Goal: Task Accomplishment & Management: Manage account settings

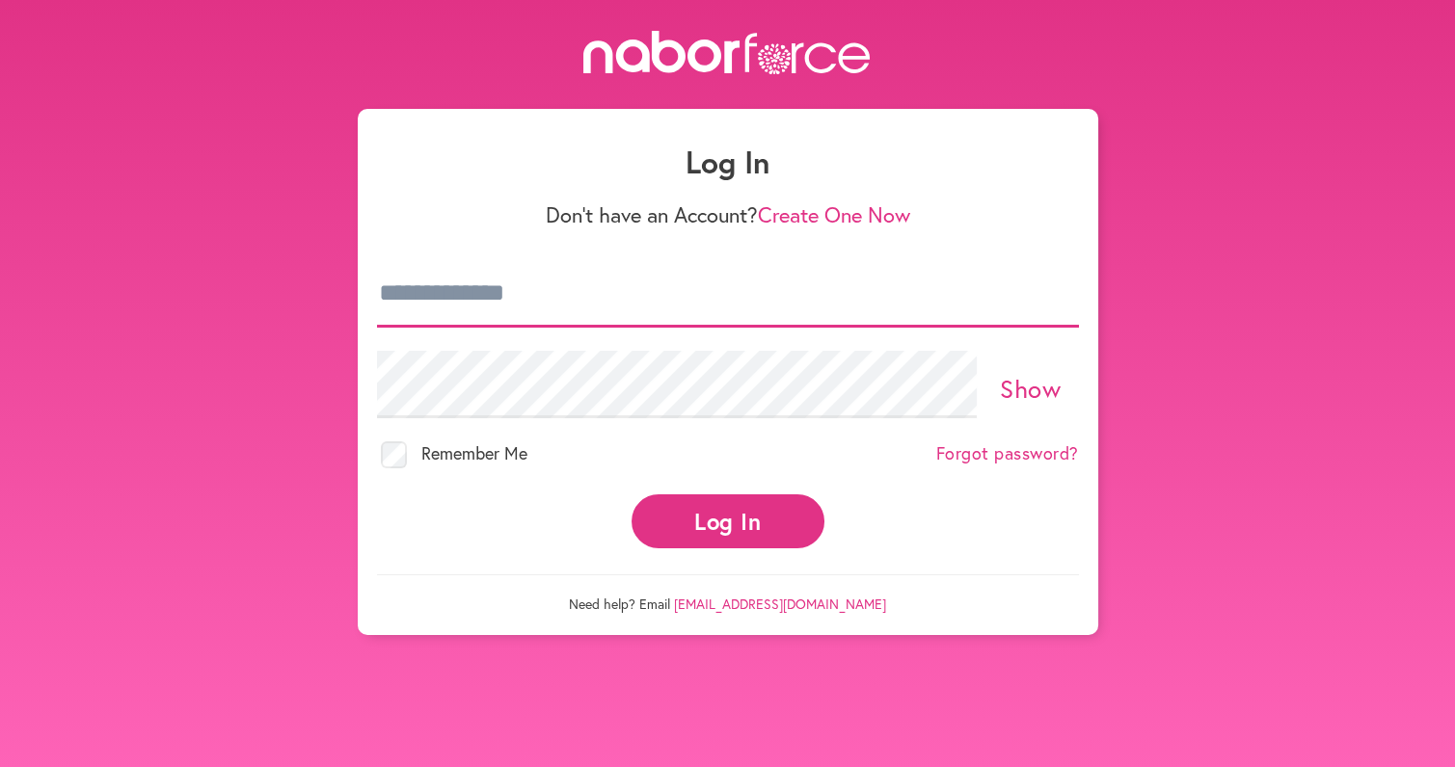
click at [504, 293] on input "email" at bounding box center [728, 293] width 702 height 67
type input "**********"
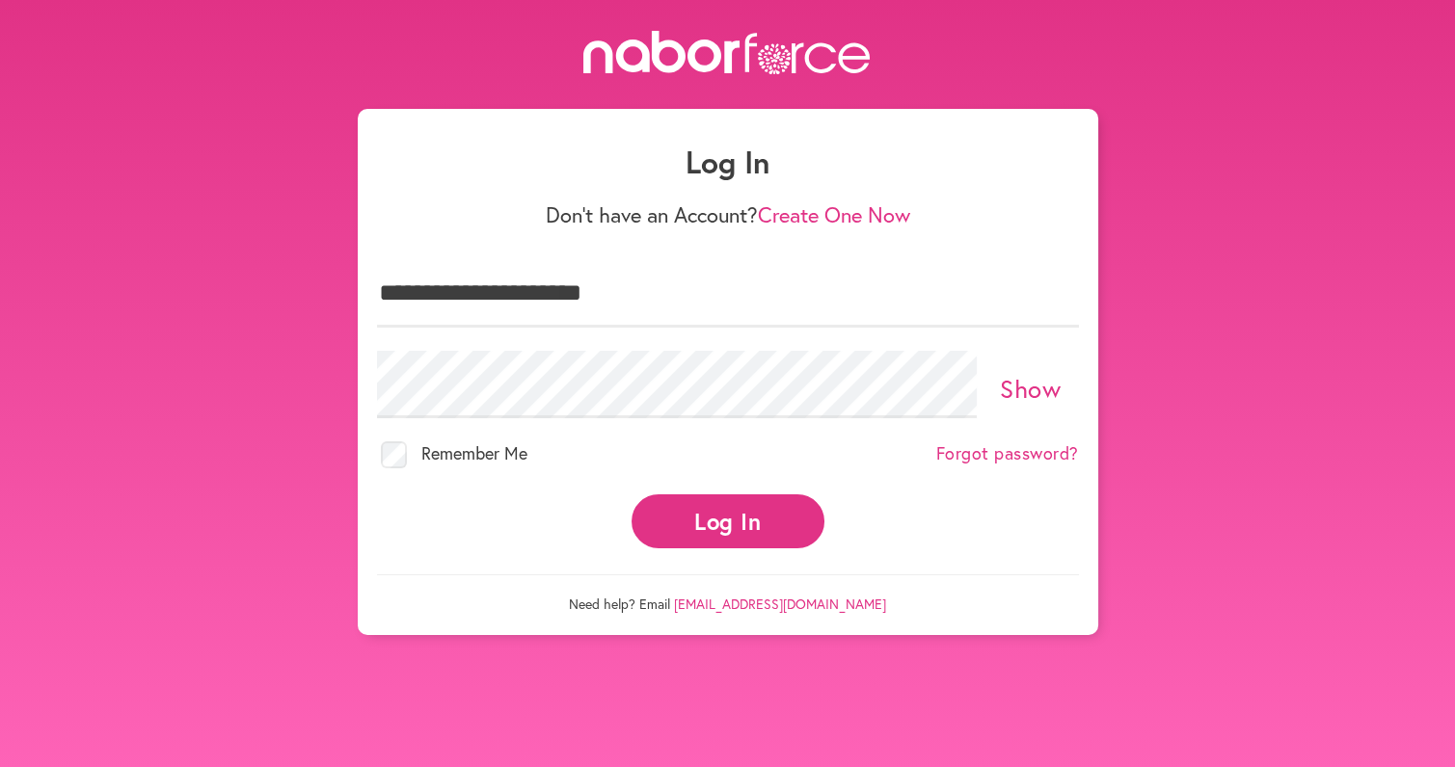
click at [721, 507] on button "Log In" at bounding box center [727, 521] width 193 height 53
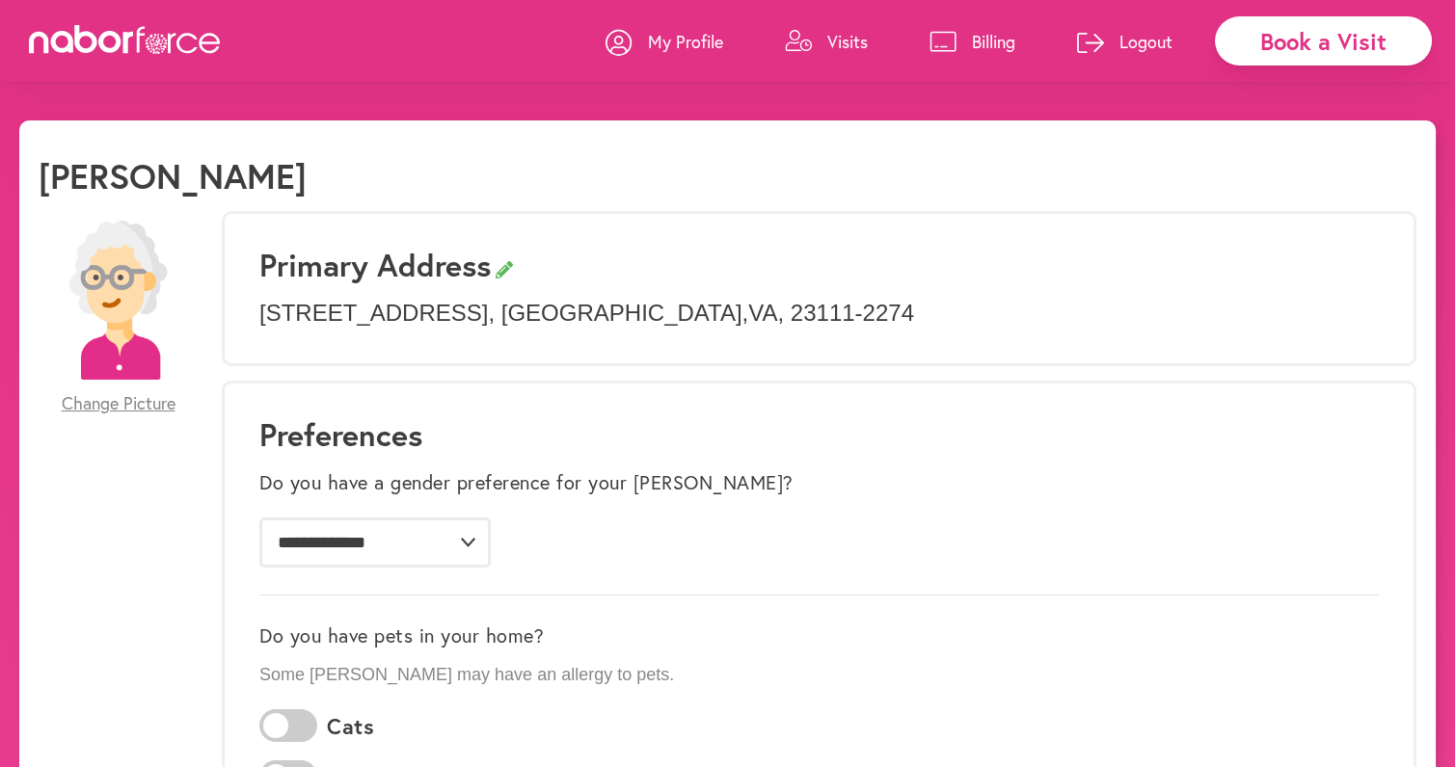
click at [990, 40] on p "Billing" at bounding box center [993, 41] width 43 height 23
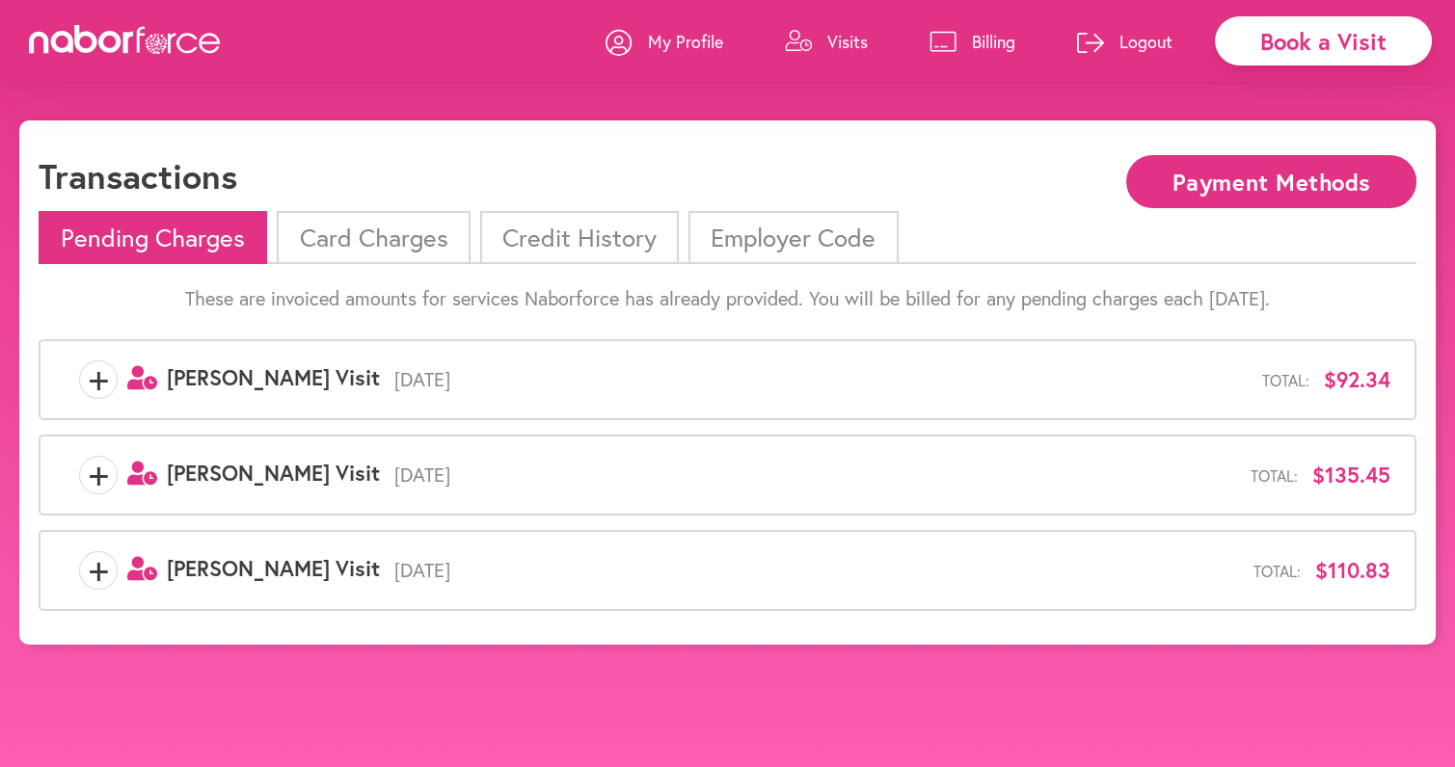
click at [378, 246] on li "Card Charges" at bounding box center [373, 237] width 193 height 53
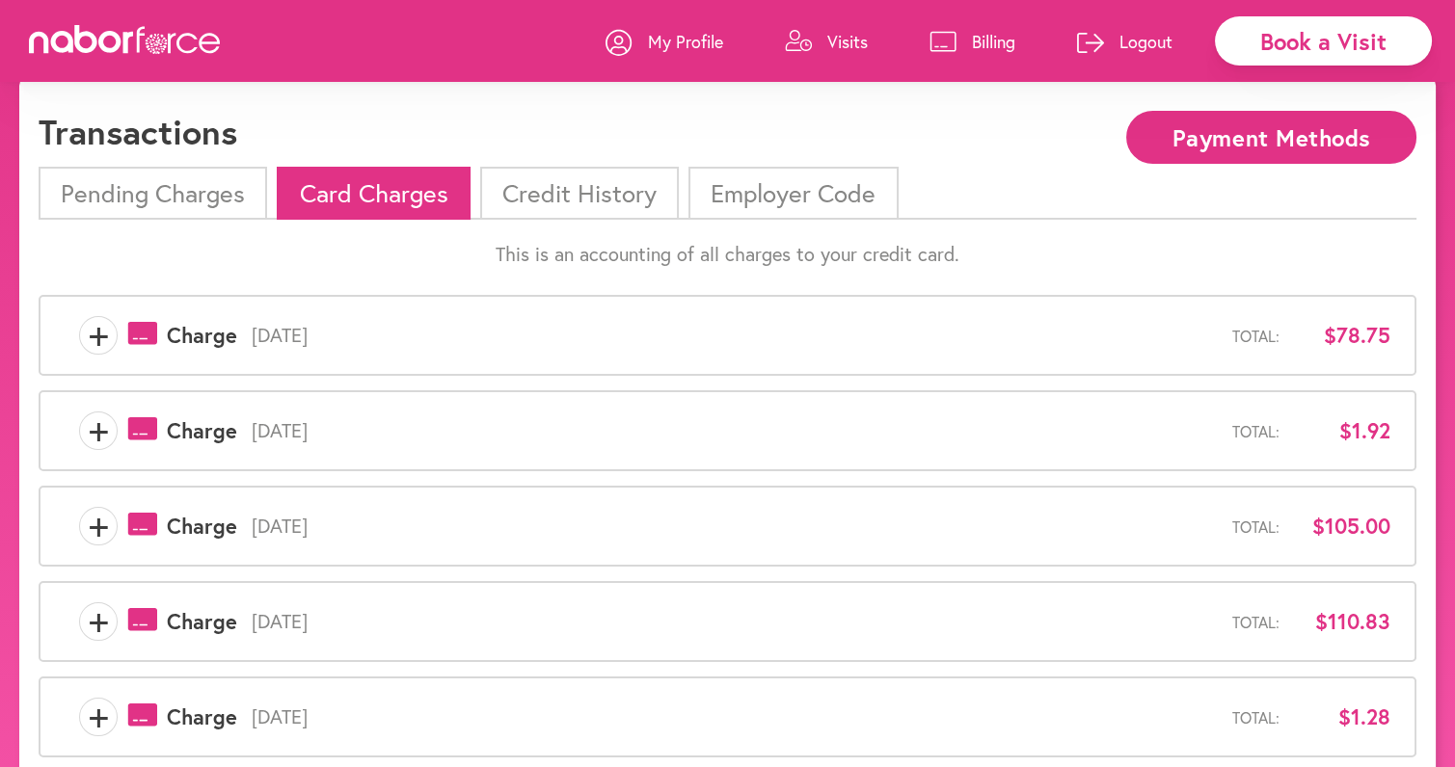
scroll to position [4, 0]
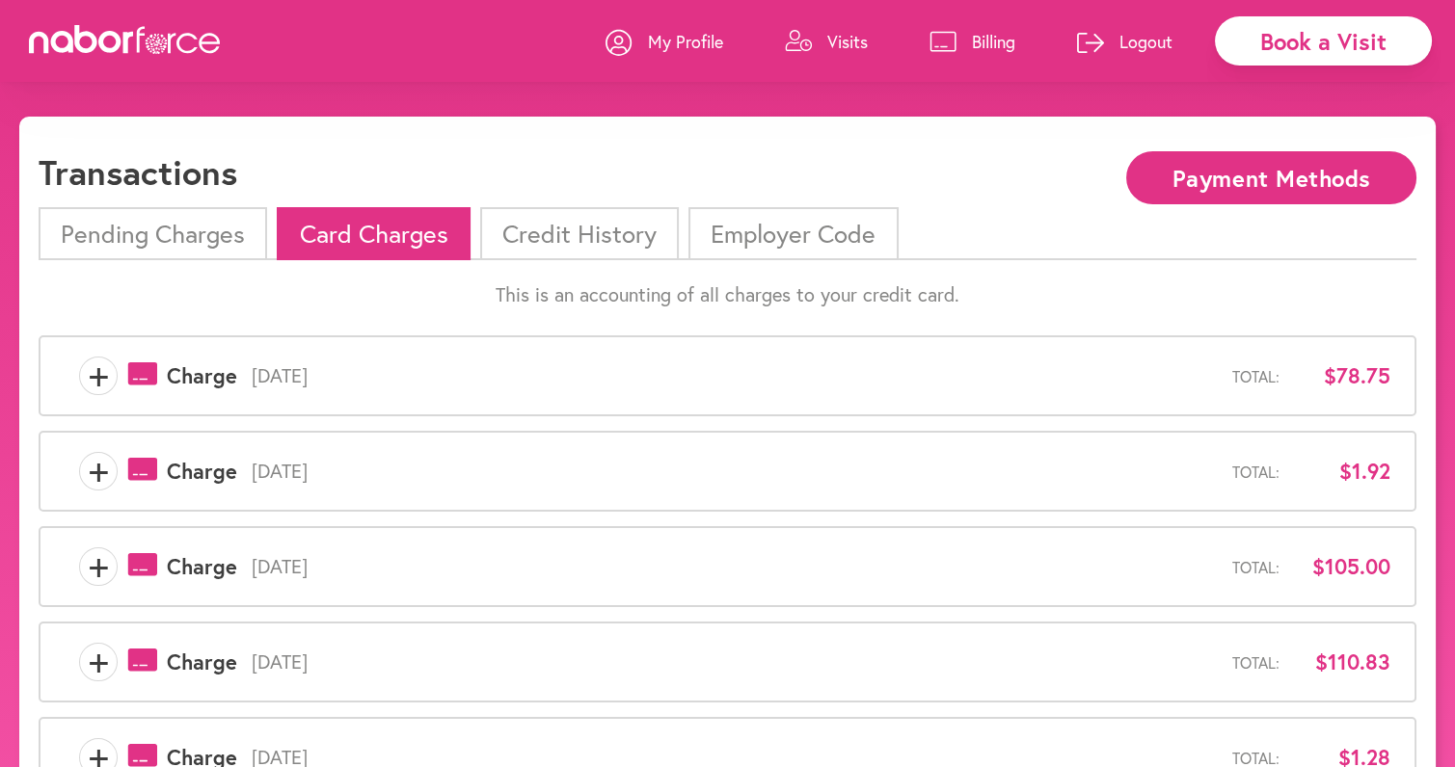
click at [569, 239] on li "Credit History" at bounding box center [579, 233] width 199 height 53
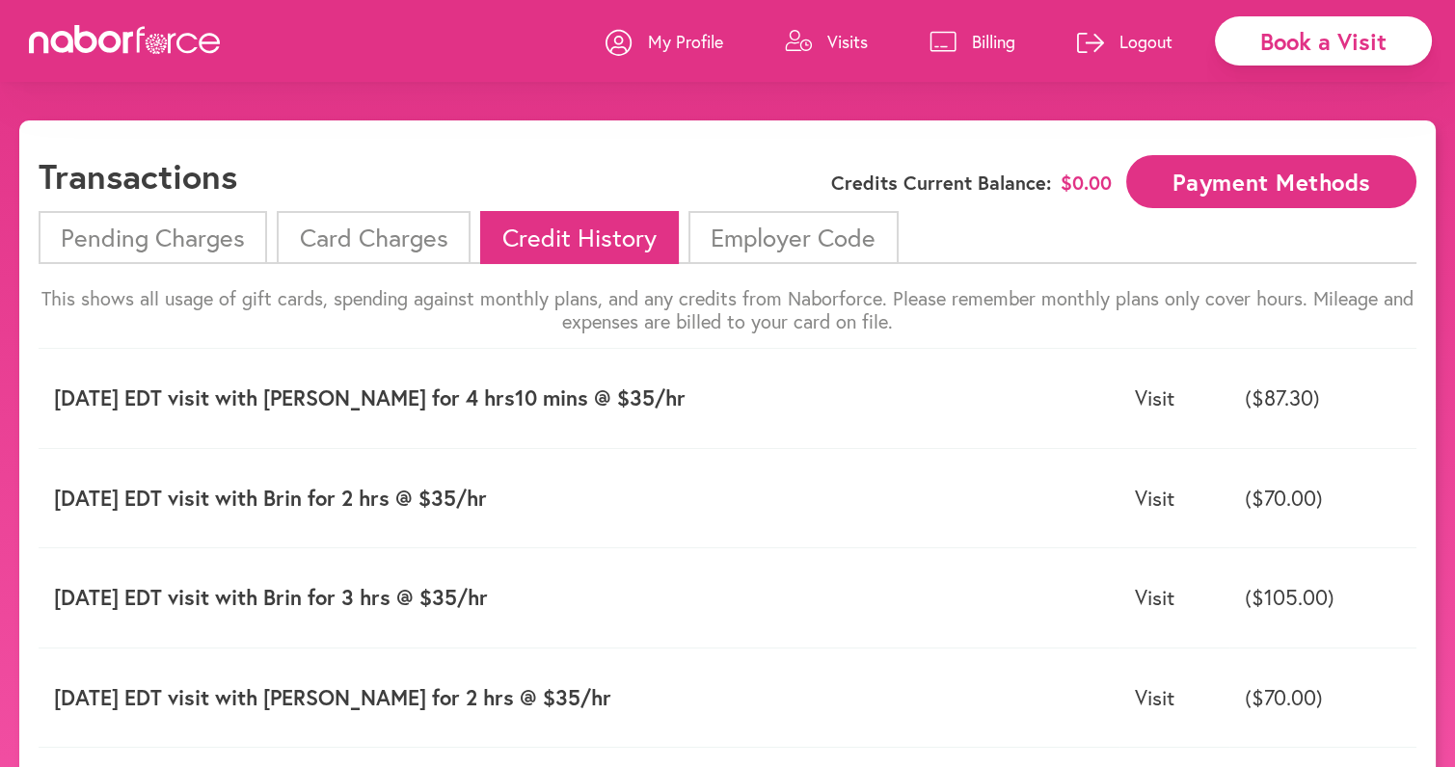
click at [361, 241] on li "Card Charges" at bounding box center [373, 237] width 193 height 53
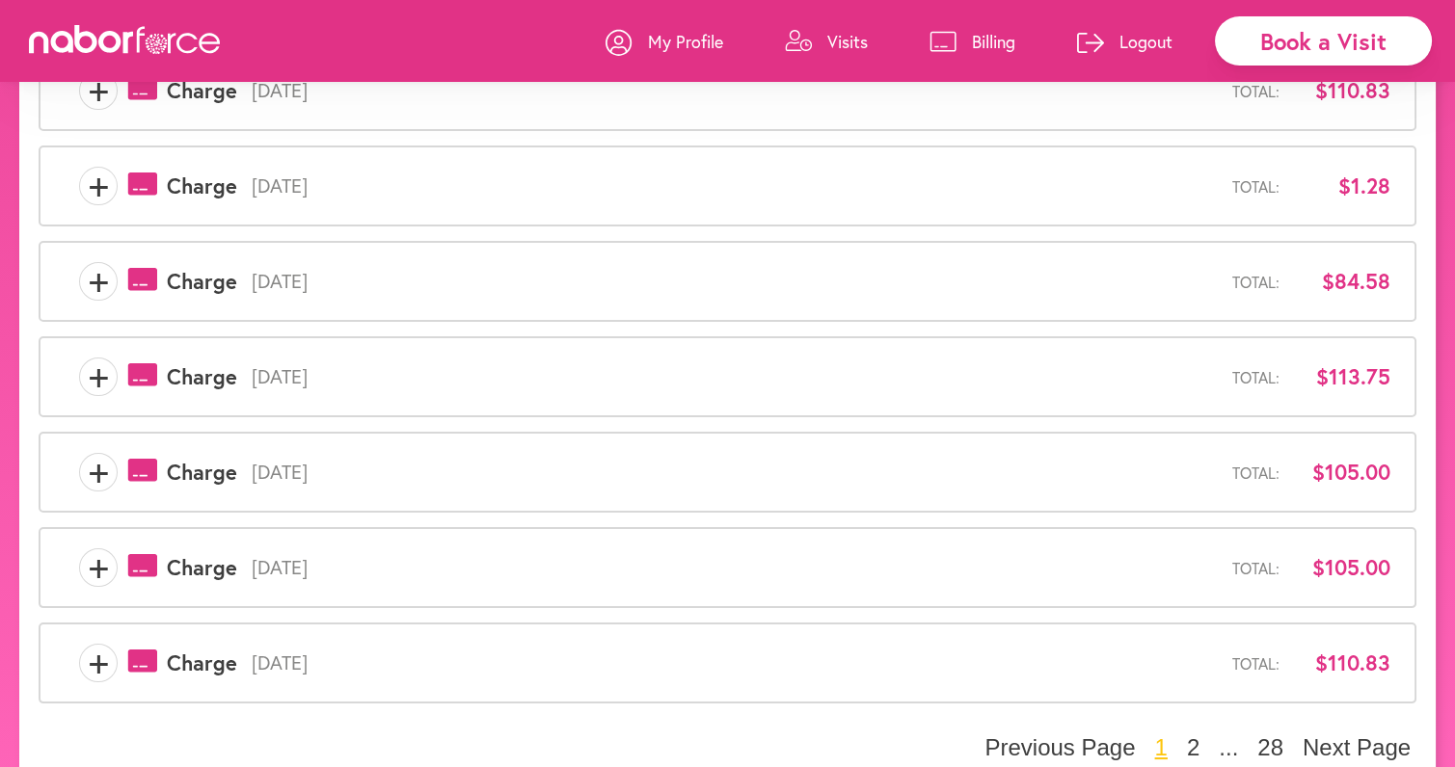
scroll to position [601, 0]
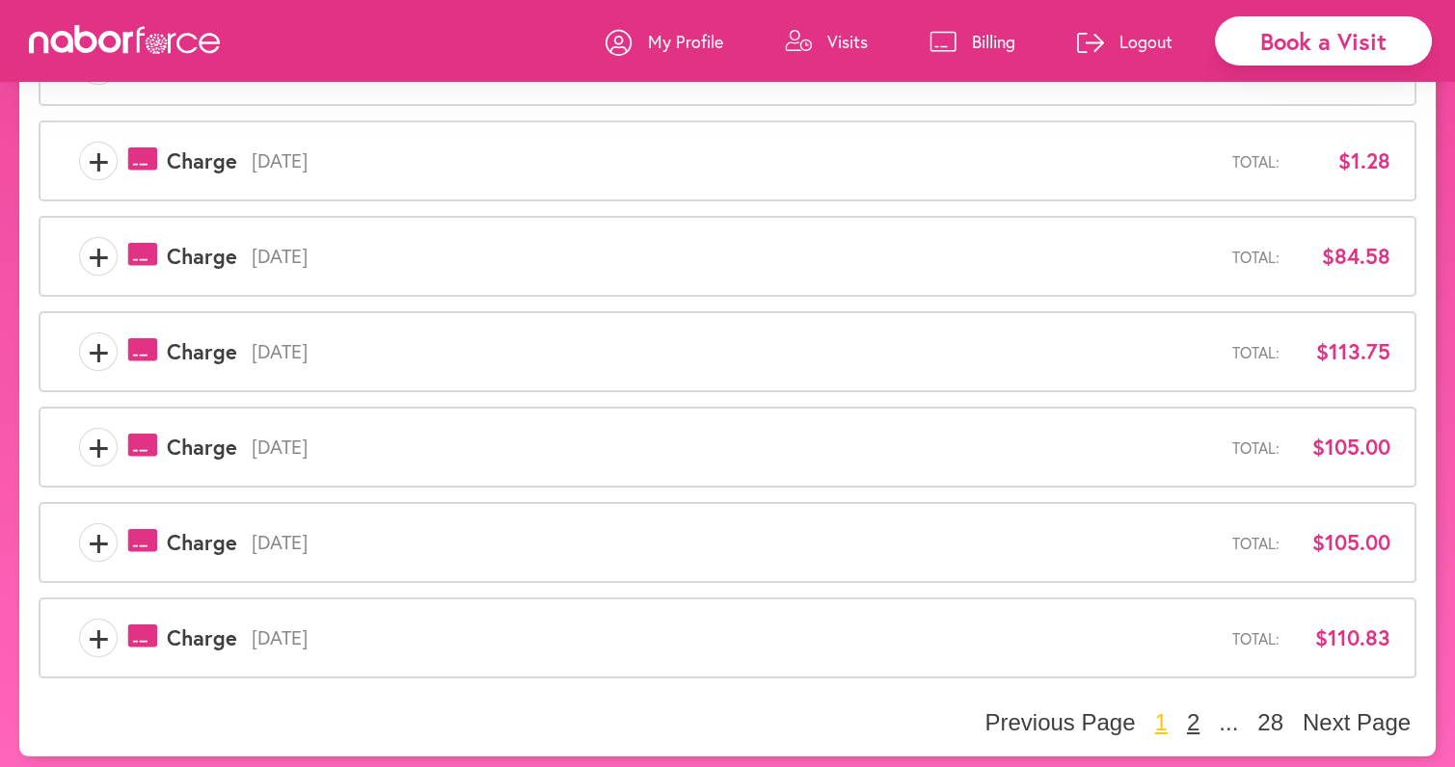
click at [1190, 712] on button "2" at bounding box center [1193, 723] width 24 height 29
click at [1195, 709] on button "3" at bounding box center [1193, 723] width 24 height 29
click at [1194, 718] on button "4" at bounding box center [1193, 723] width 24 height 29
click at [1193, 716] on button "5" at bounding box center [1193, 723] width 24 height 29
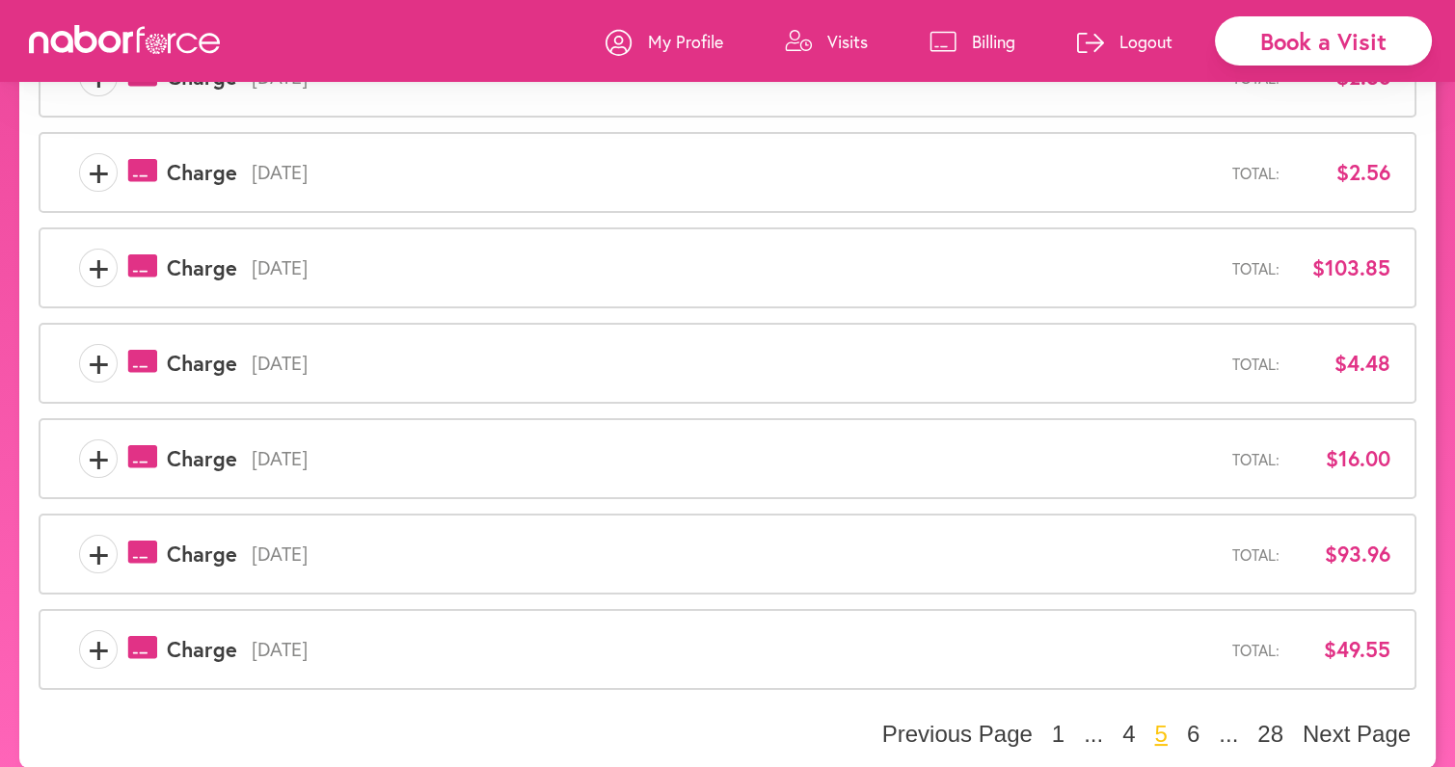
scroll to position [595, 0]
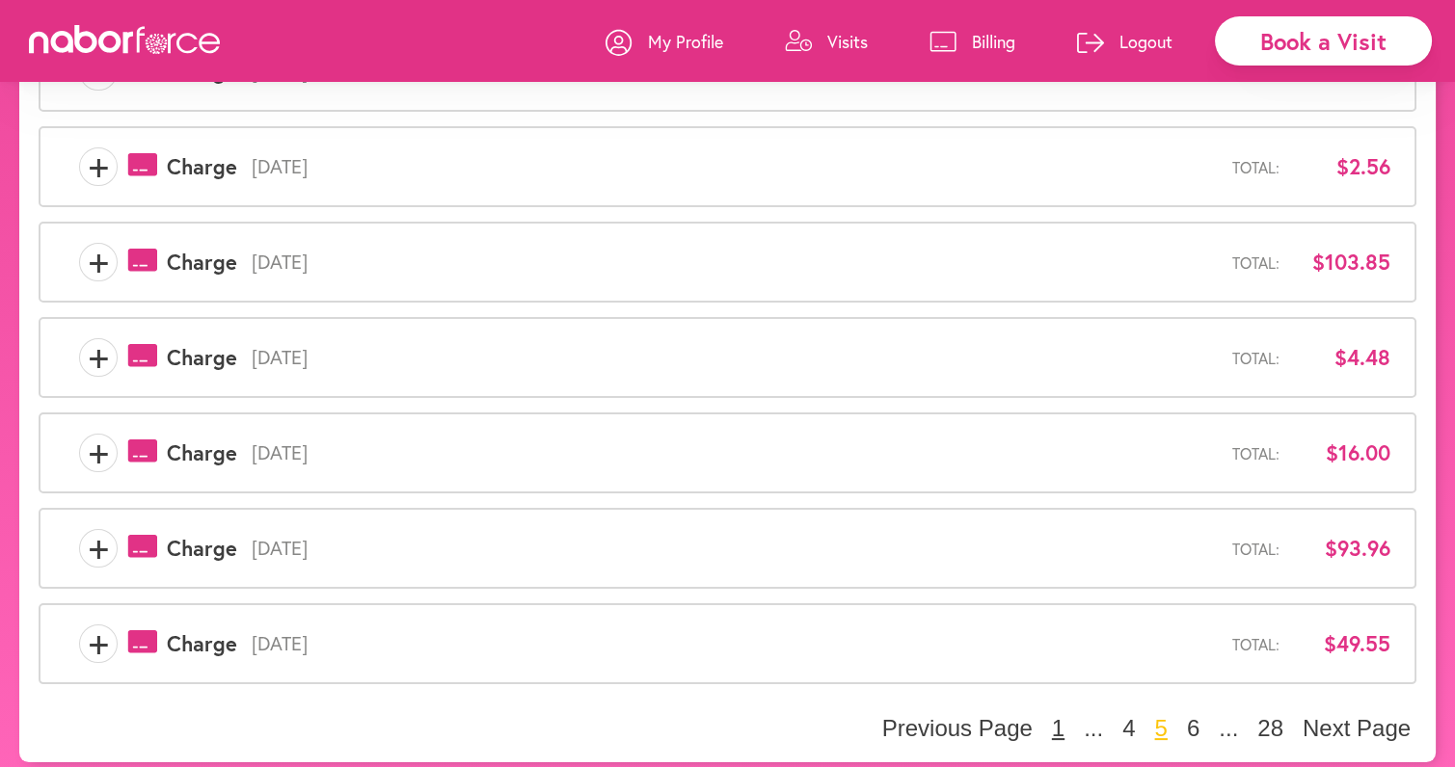
click at [1062, 723] on button "1" at bounding box center [1058, 728] width 24 height 29
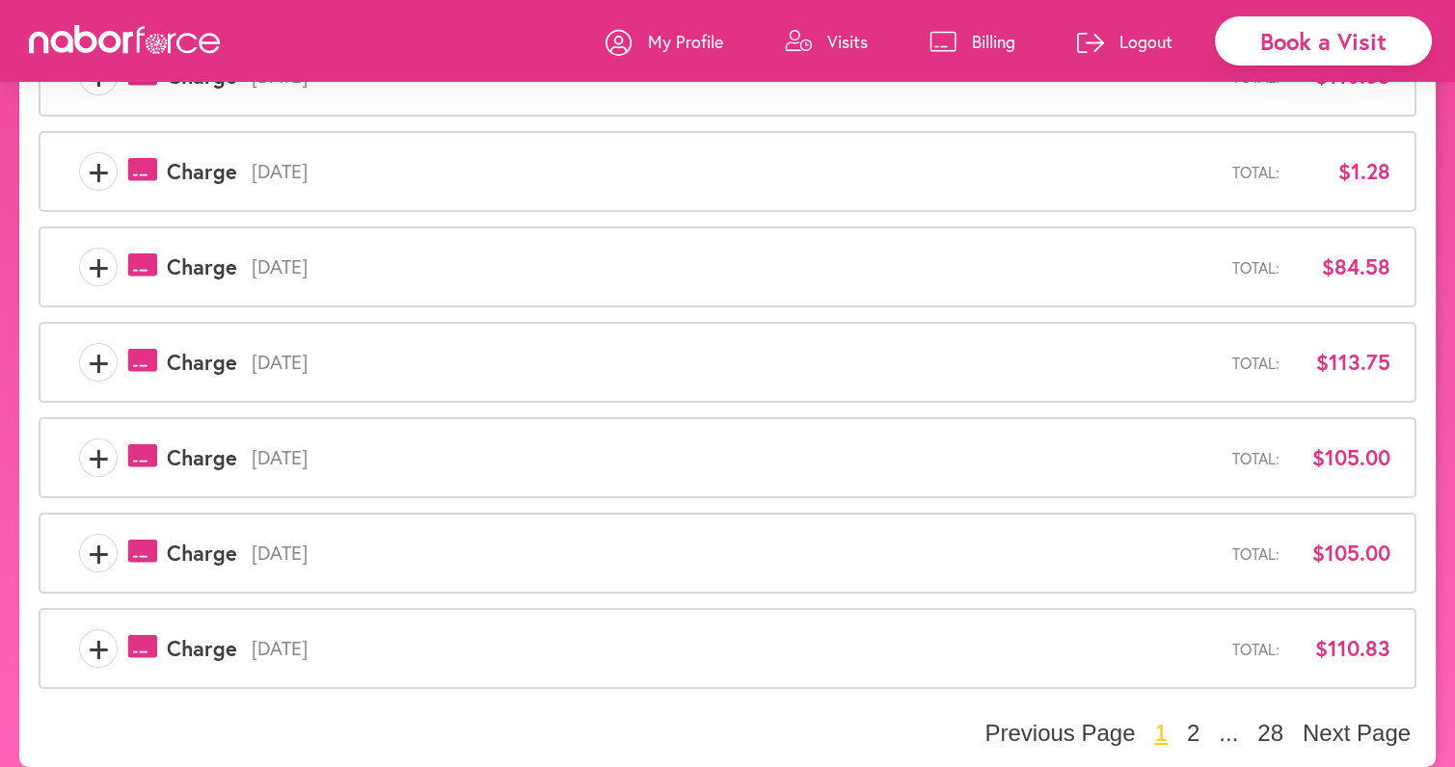
scroll to position [601, 0]
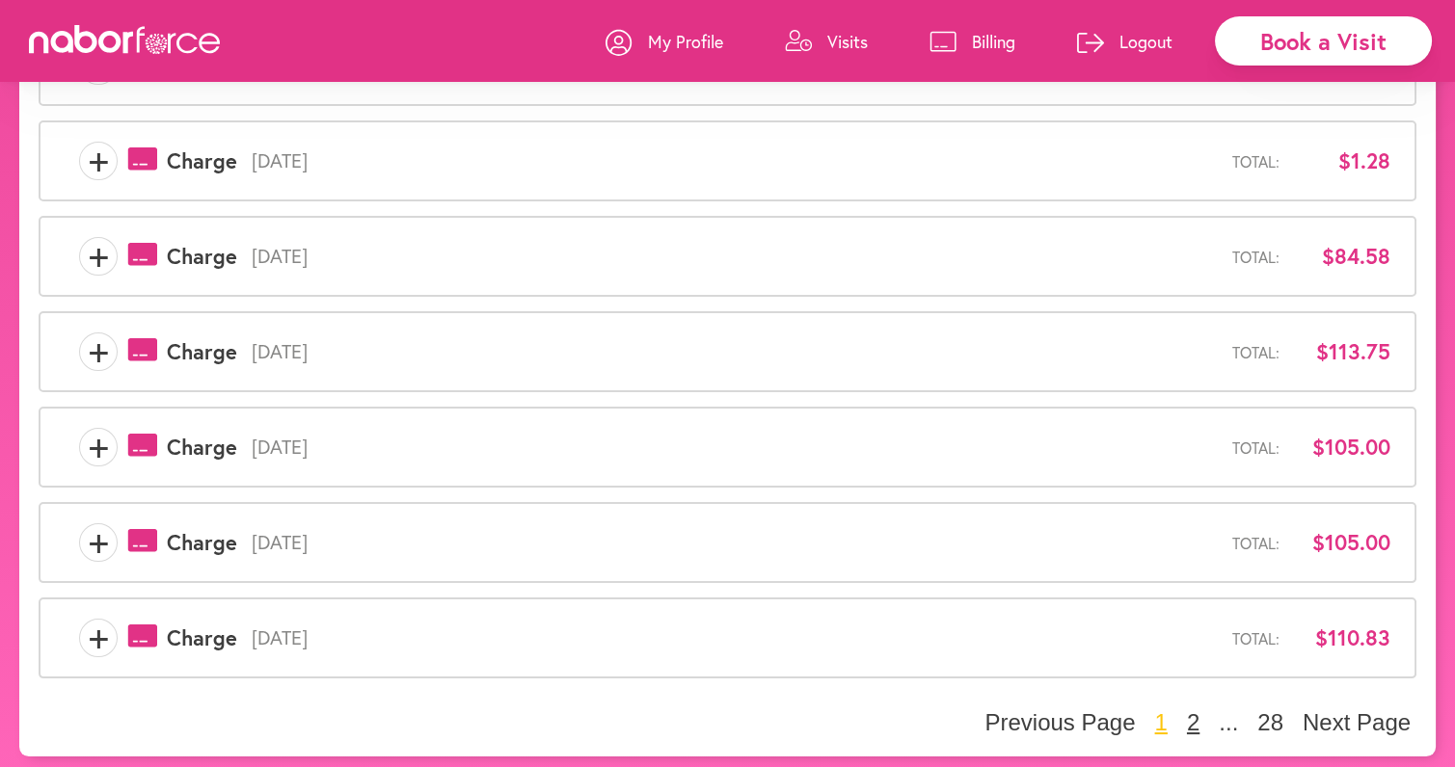
click at [1190, 718] on button "2" at bounding box center [1193, 723] width 24 height 29
click at [1188, 718] on button "3" at bounding box center [1193, 723] width 24 height 29
